Goal: Communication & Community: Ask a question

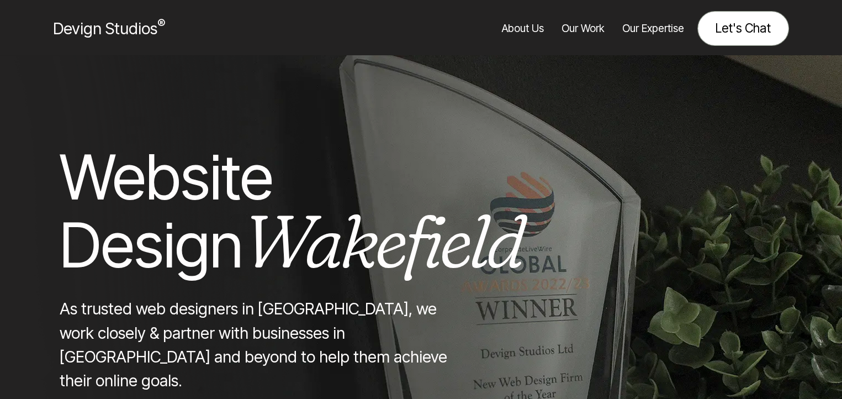
click at [715, 39] on link "Let's Chat" at bounding box center [744, 28] width 92 height 35
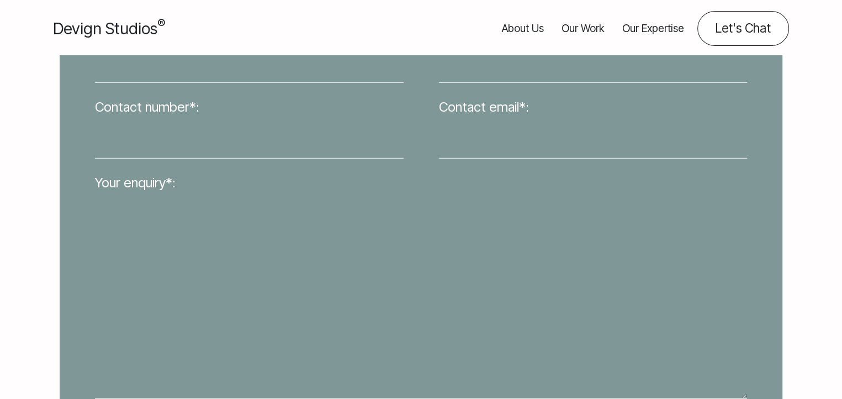
scroll to position [337, 0]
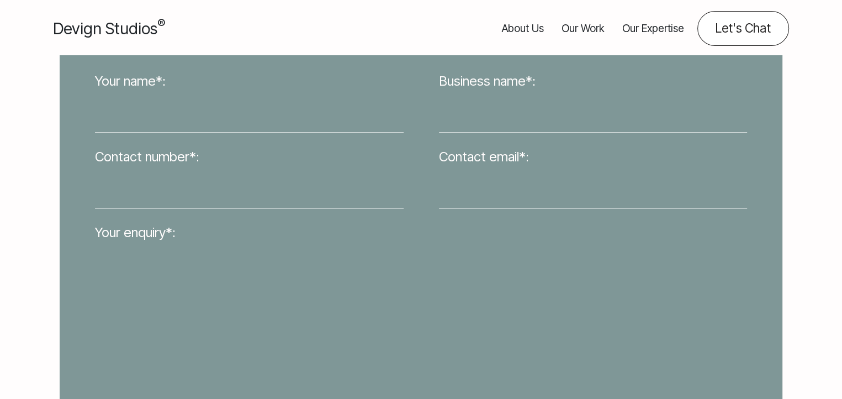
click at [228, 98] on input "Your name*:" at bounding box center [249, 112] width 309 height 41
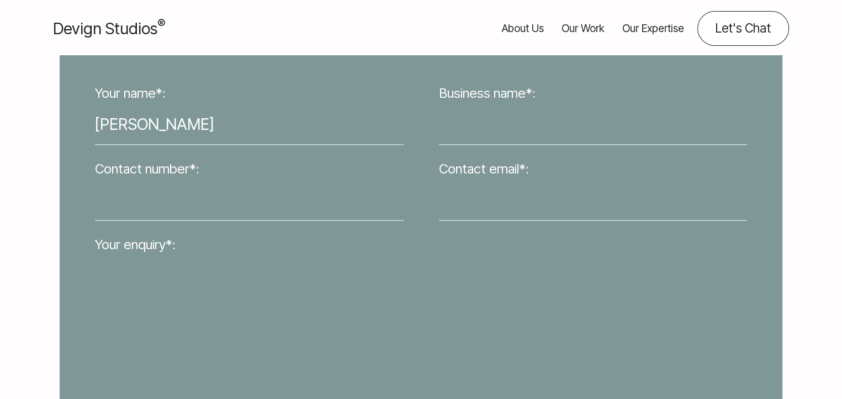
type input "Karl Maddock"
type input "km"
type input "k"
type input "01258453801"
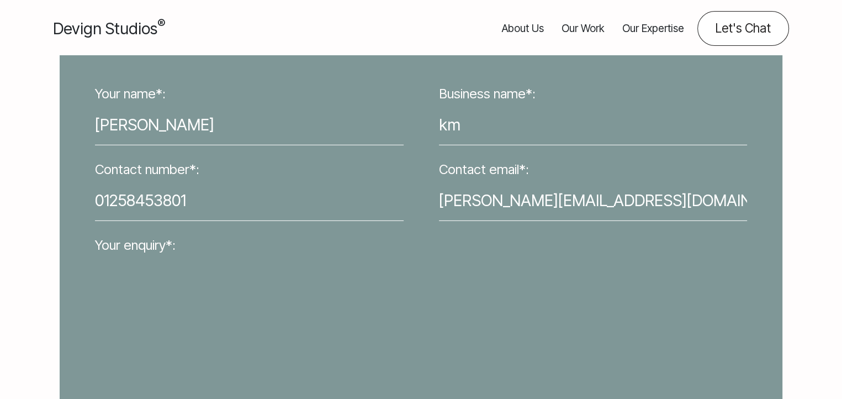
type input "karl@karlmaddock.com"
paste textarea "Hi, RE: WebDesignWakefield.com I am now pricing this domain at just £150 for a …"
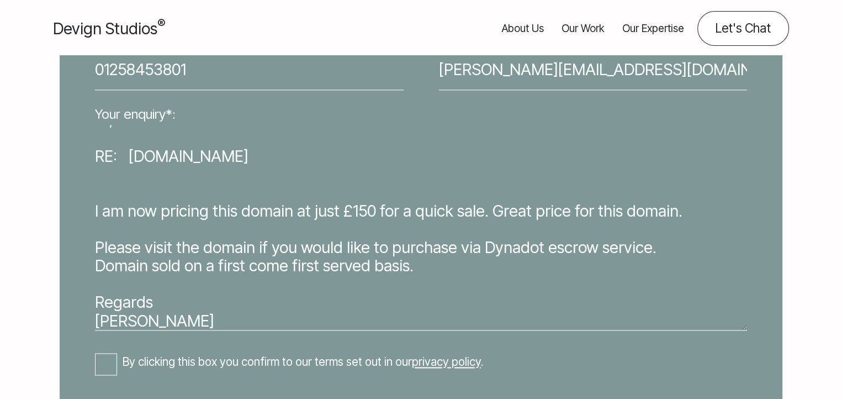
scroll to position [497, 0]
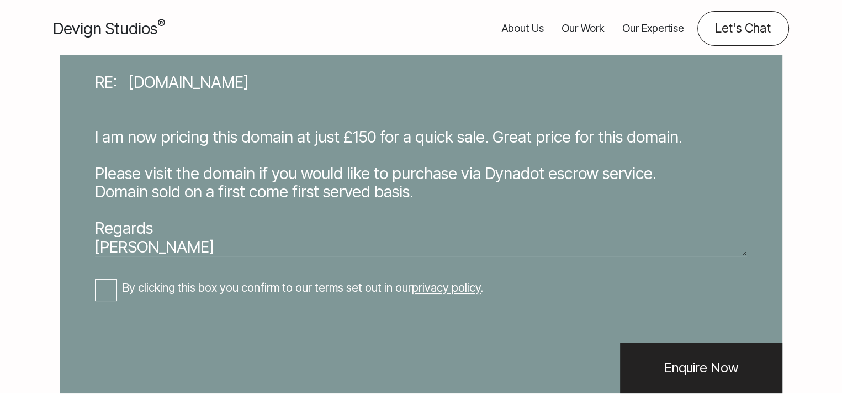
type textarea "Hi, RE: WebDesignWakefield.com I am now pricing this domain at just £150 for a …"
click at [110, 302] on div "Your name*: Karl Maddock Business name*: km Contact number*: 01258453801 Contac…" at bounding box center [421, 117] width 688 height 482
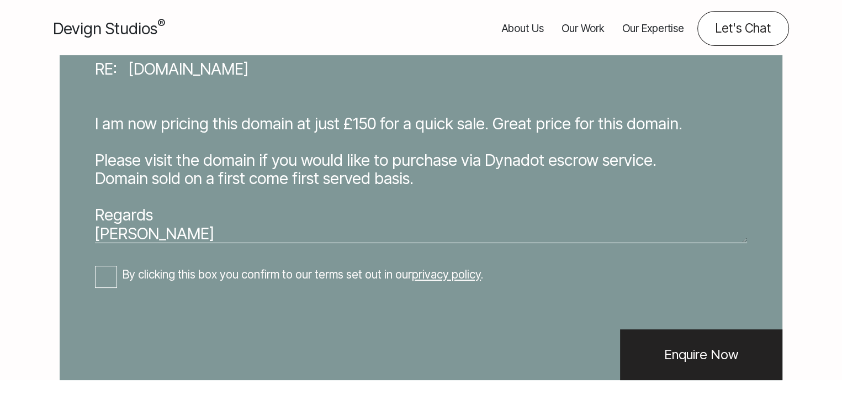
click at [99, 281] on div "Your name*: Karl Maddock Business name*: km Contact number*: 01258453801 Contac…" at bounding box center [421, 103] width 688 height 482
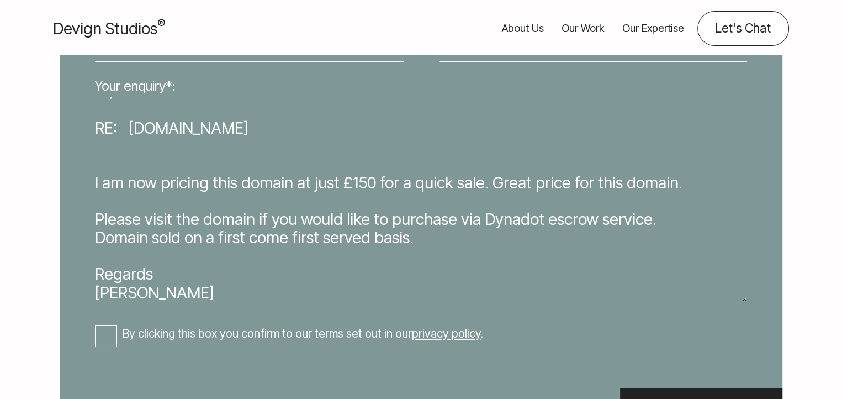
click at [106, 341] on input "By clicking this box you confirm to our terms set out in our privacy policy ." at bounding box center [106, 336] width 22 height 22
checkbox input "true"
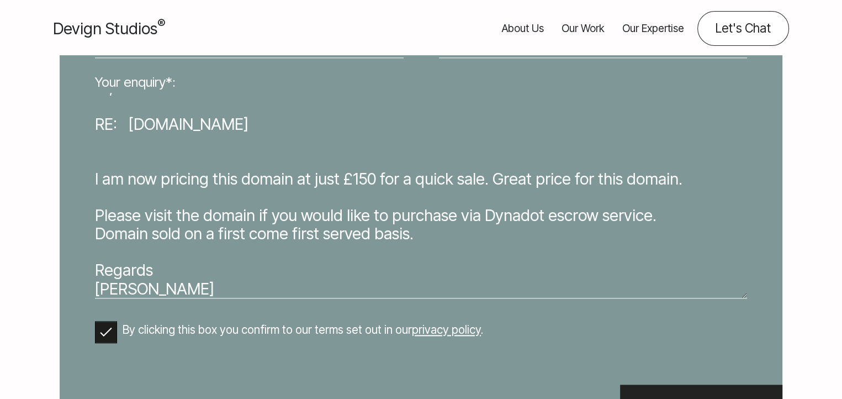
scroll to position [589, 0]
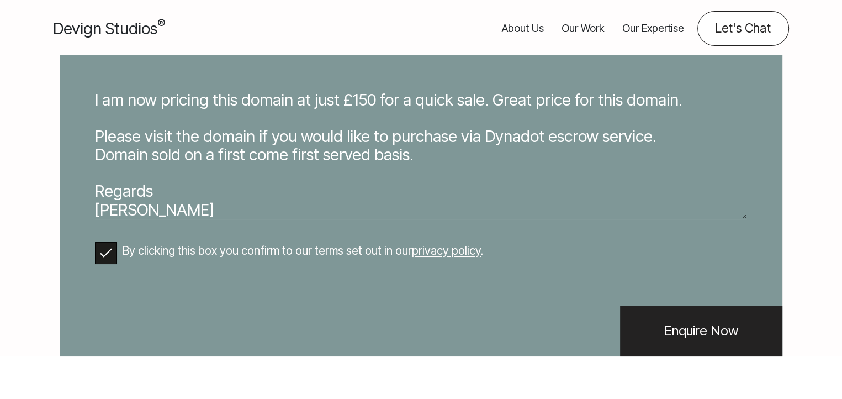
click at [663, 356] on input "Enquire Now" at bounding box center [701, 330] width 162 height 51
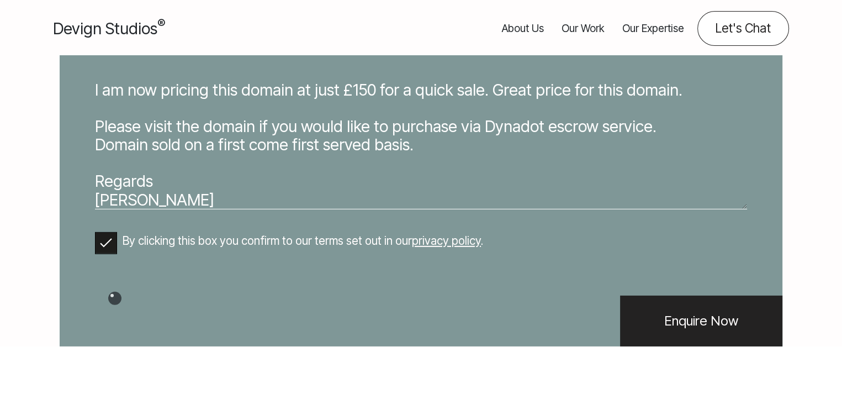
scroll to position [0, 0]
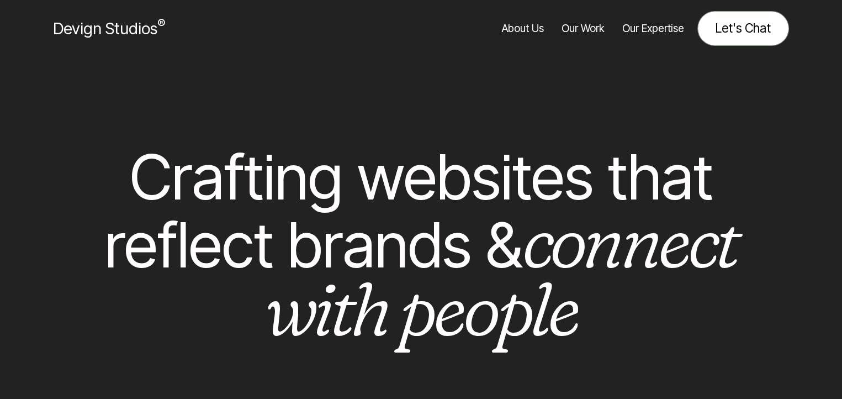
click at [746, 31] on link "Let's Chat" at bounding box center [744, 28] width 92 height 35
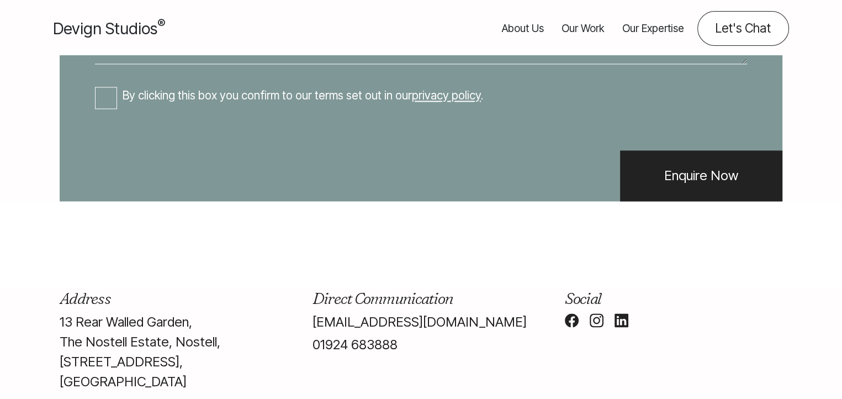
scroll to position [711, 0]
